Goal: Information Seeking & Learning: Find specific fact

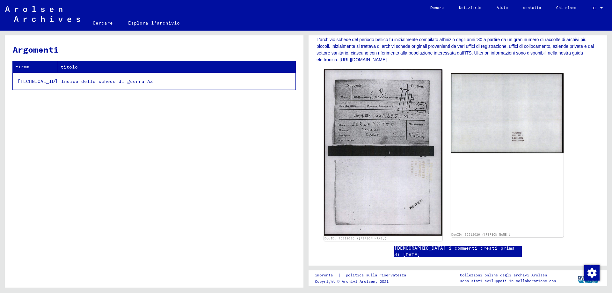
scroll to position [127, 0]
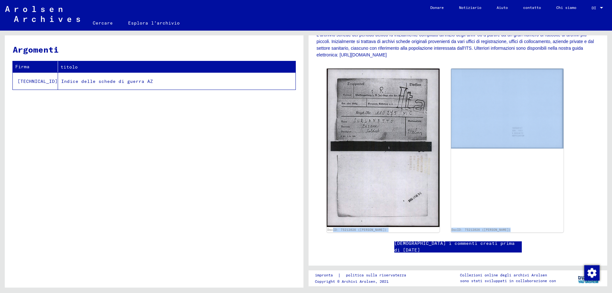
drag, startPoint x: 332, startPoint y: 228, endPoint x: 382, endPoint y: 236, distance: 50.9
click at [382, 236] on div "2 Registrazioni di stranieri e perseguitati tedeschi da parte di istituzioni pu…" at bounding box center [457, 91] width 283 height 350
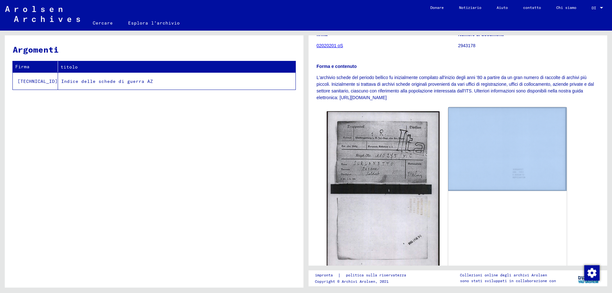
scroll to position [0, 0]
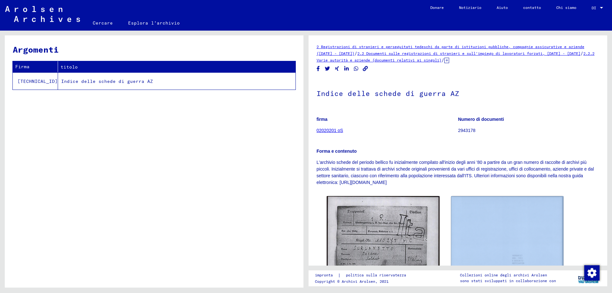
click at [432, 62] on font "2.2.2 Varie autorità e aziende (documenti relativi ai singoli)" at bounding box center [455, 56] width 278 height 11
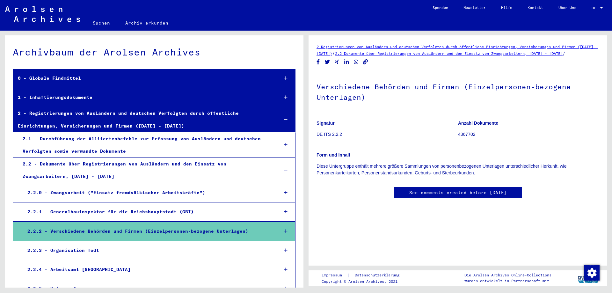
drag, startPoint x: 356, startPoint y: 47, endPoint x: 395, endPoint y: 125, distance: 87.8
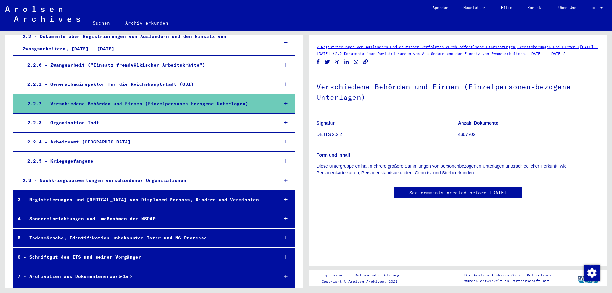
drag, startPoint x: 362, startPoint y: 53, endPoint x: 536, endPoint y: 125, distance: 188.0
click at [536, 125] on p "Anzahl Dokumente" at bounding box center [528, 123] width 141 height 7
drag, startPoint x: 537, startPoint y: 29, endPoint x: 571, endPoint y: 104, distance: 82.7
click at [571, 104] on h1 "Verschiedene Behörden und Firmen (Einzelpersonen-bezogene Unterlagen)" at bounding box center [457, 91] width 283 height 39
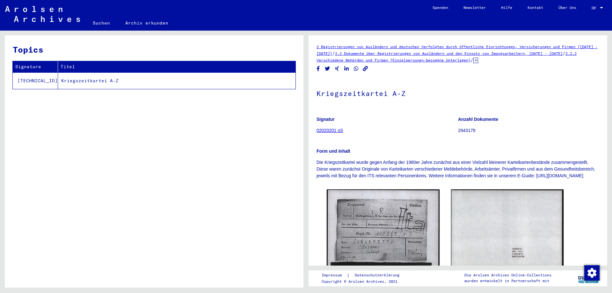
click at [451, 62] on link "2.2.2 Verschiedene Behörden und Firmen (Einzelpersonen-bezogene Unterlagen)" at bounding box center [446, 56] width 260 height 11
click at [430, 62] on link "2.2.2 Verschiedene Behörden und Firmen (Einzelpersonen-bezogene Unterlagen)" at bounding box center [446, 56] width 260 height 11
